Goal: Task Accomplishment & Management: Use online tool/utility

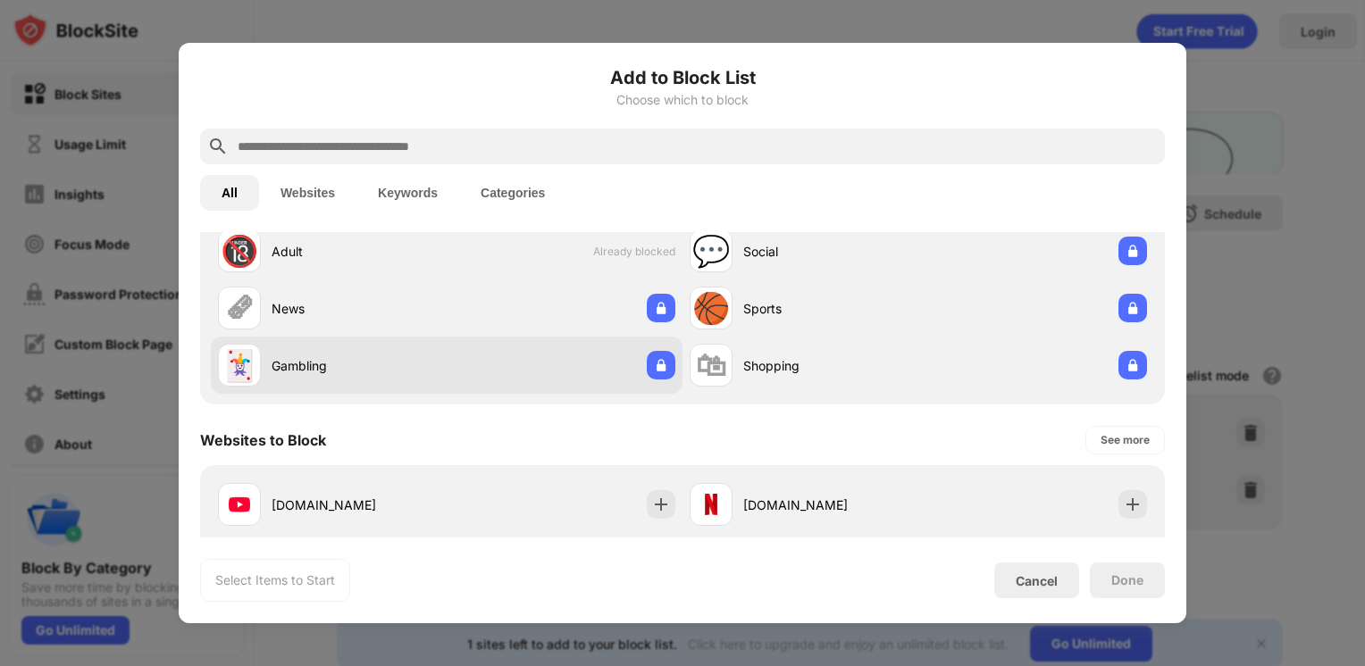
scroll to position [89, 0]
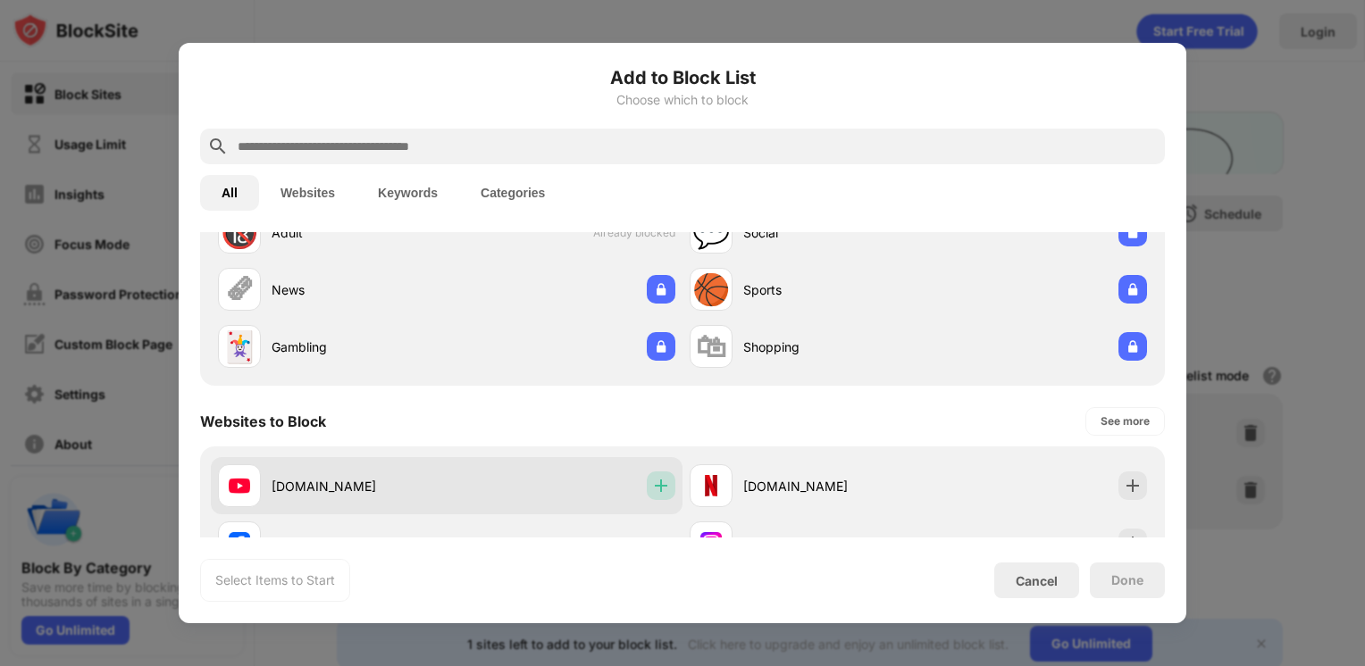
click at [656, 481] on img at bounding box center [661, 486] width 18 height 18
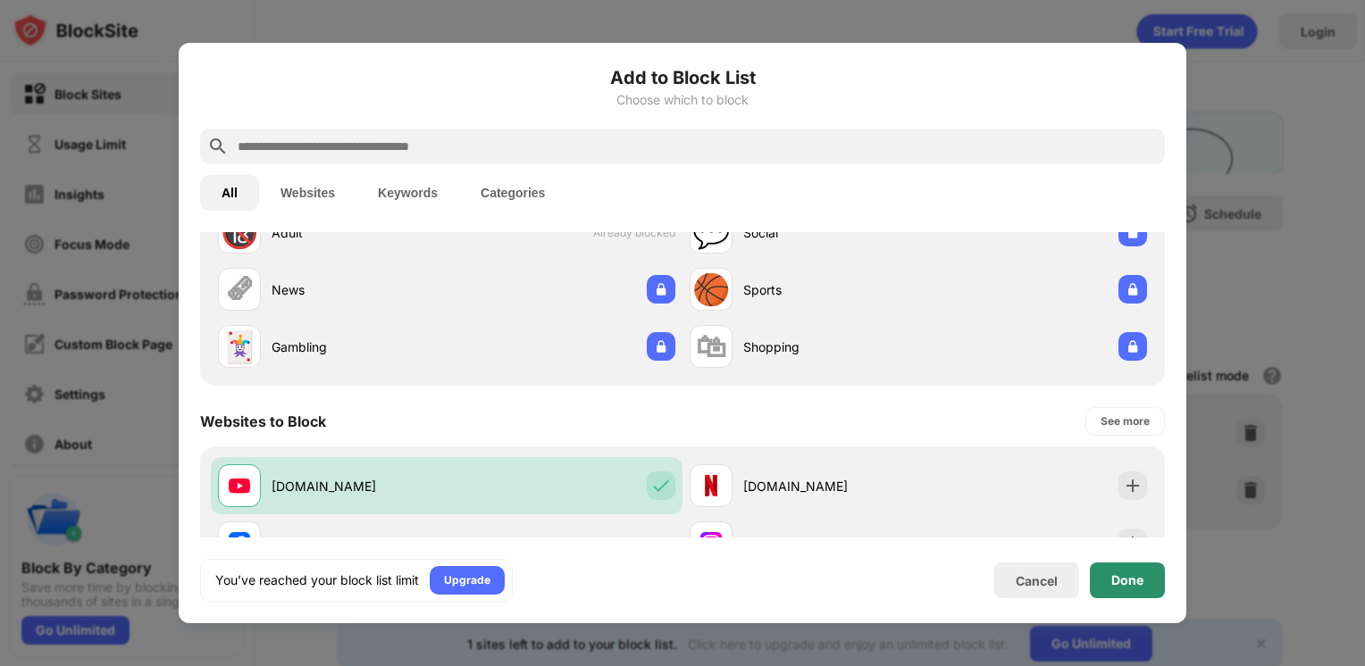
click at [1115, 584] on div "Done" at bounding box center [1127, 580] width 32 height 14
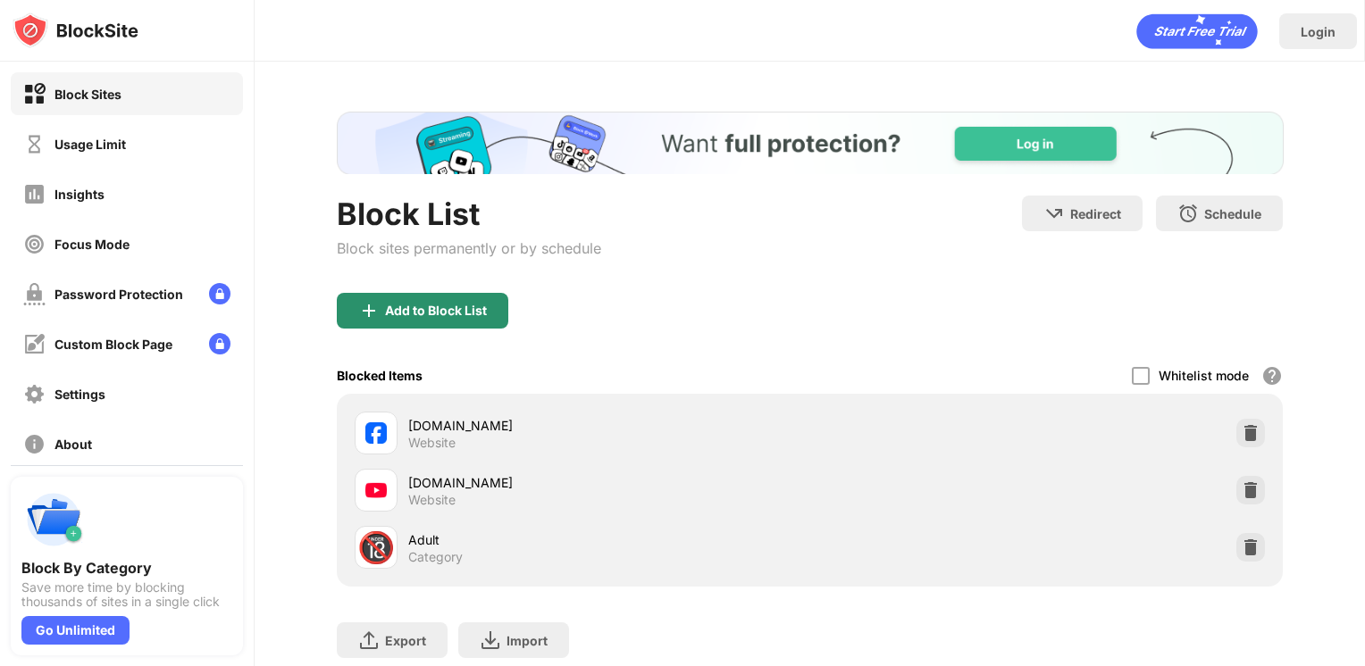
click at [479, 315] on div "Add to Block List" at bounding box center [436, 311] width 102 height 14
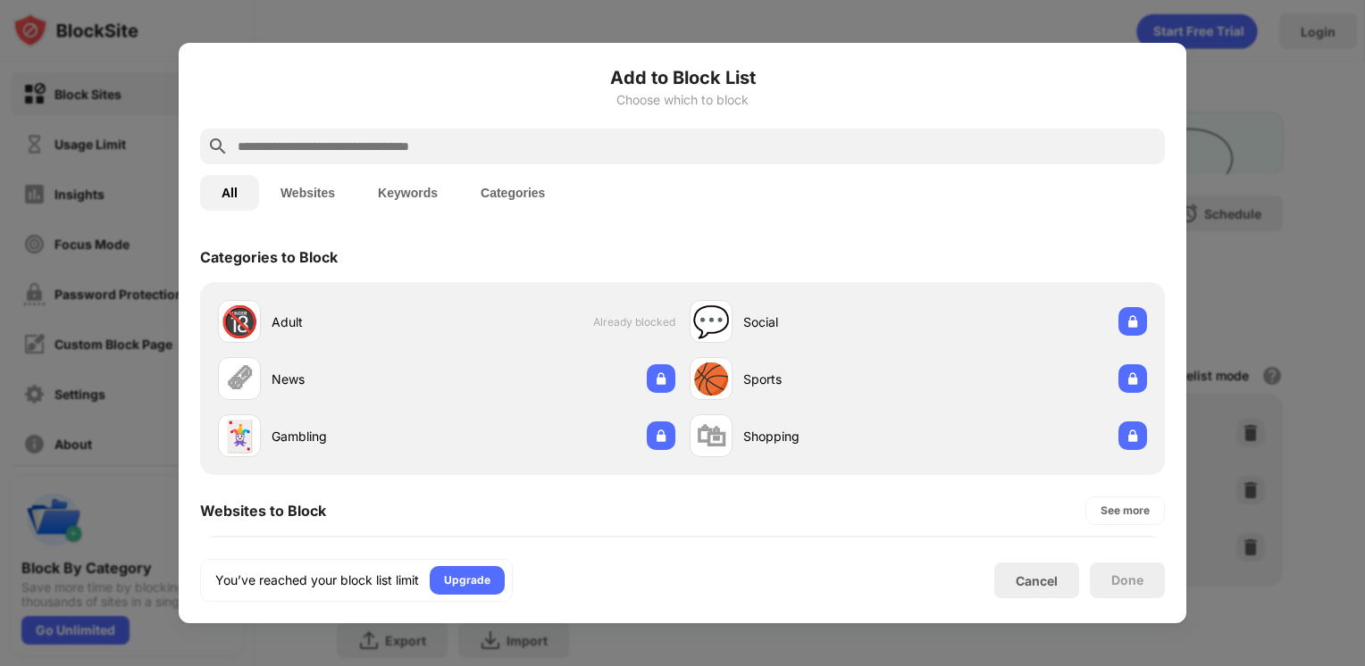
click at [517, 197] on button "Categories" at bounding box center [512, 193] width 107 height 36
click at [411, 188] on button "Keywords" at bounding box center [407, 193] width 103 height 36
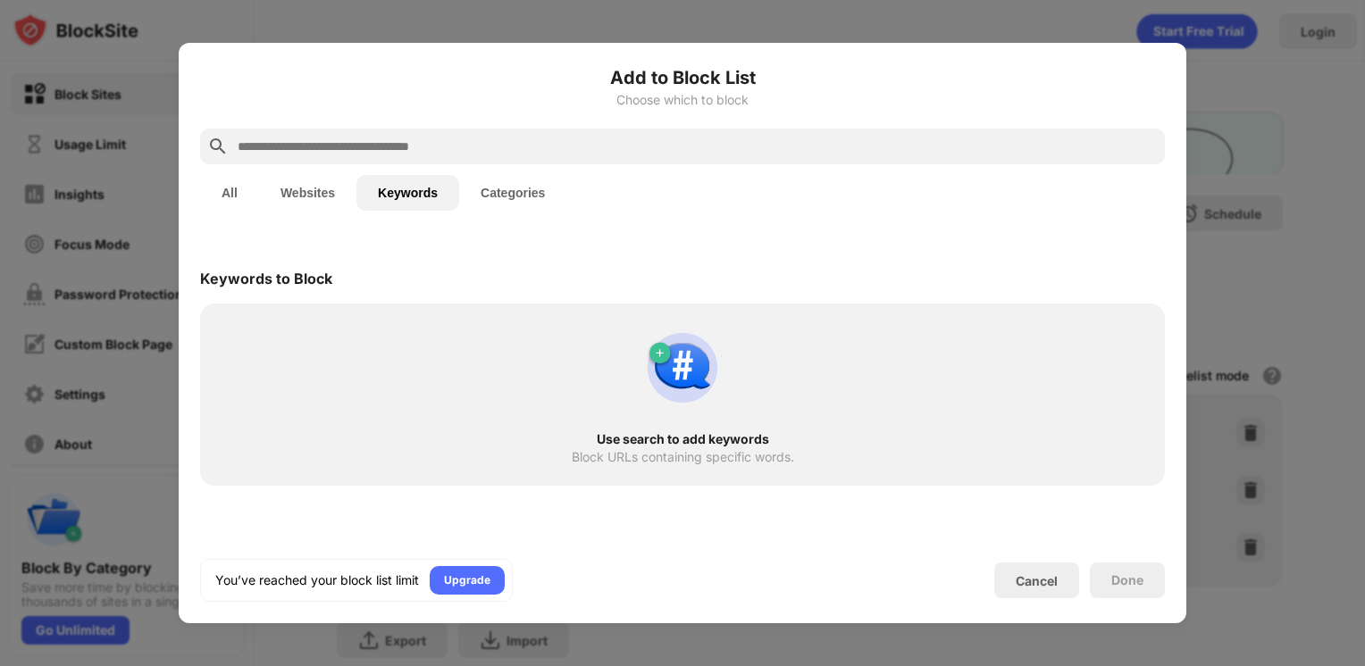
click at [298, 183] on button "Websites" at bounding box center [307, 193] width 97 height 36
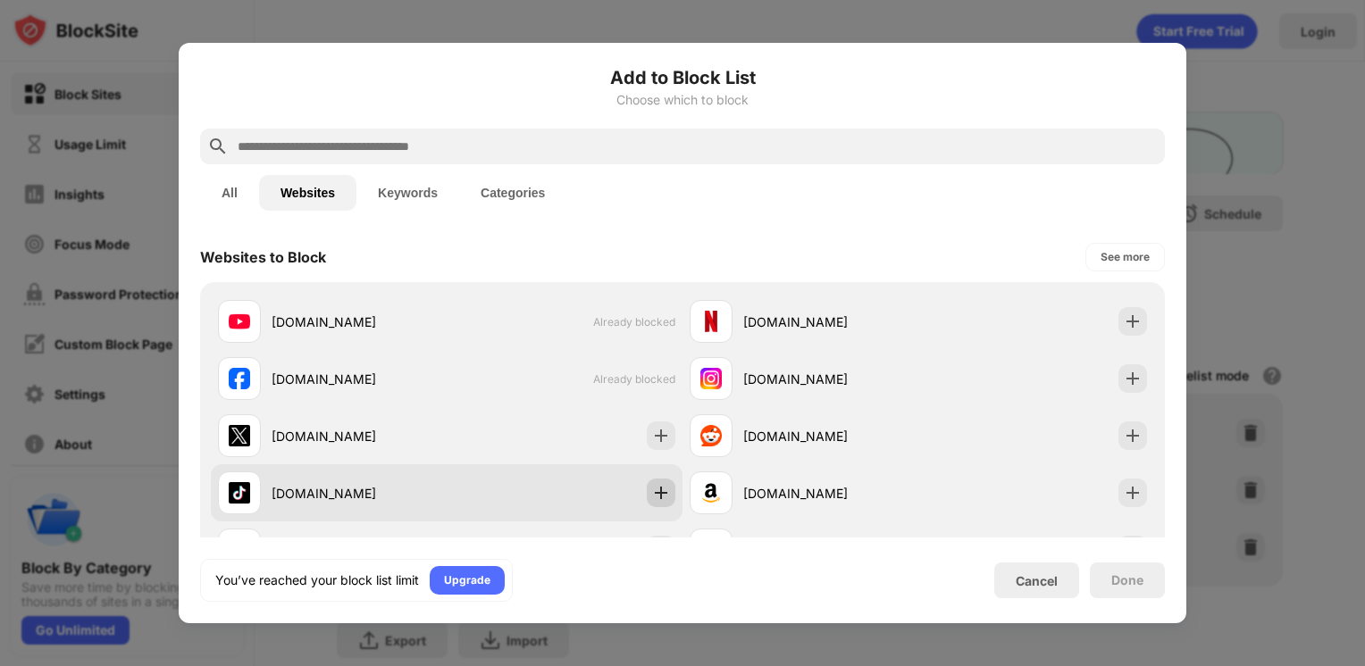
click at [652, 497] on img at bounding box center [661, 493] width 18 height 18
